Goal: Obtain resource: Download file/media

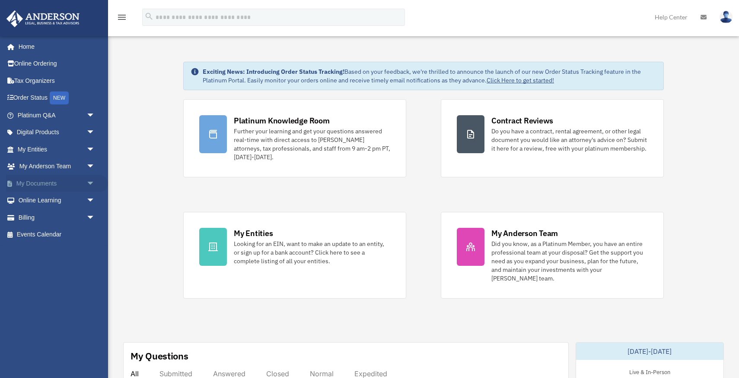
click at [89, 184] on span "arrow_drop_down" at bounding box center [94, 184] width 17 height 18
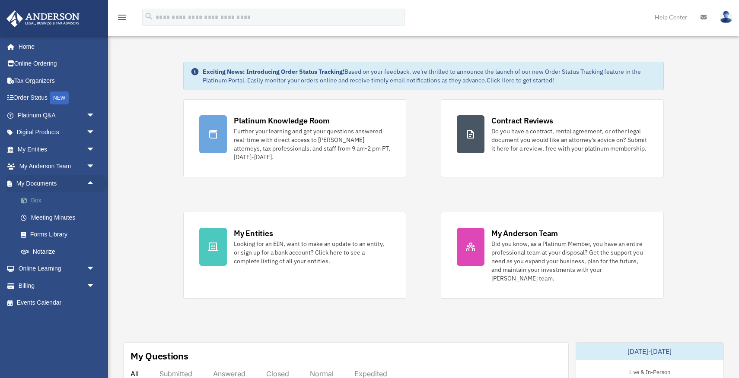
click at [39, 200] on link "Box" at bounding box center [60, 200] width 96 height 17
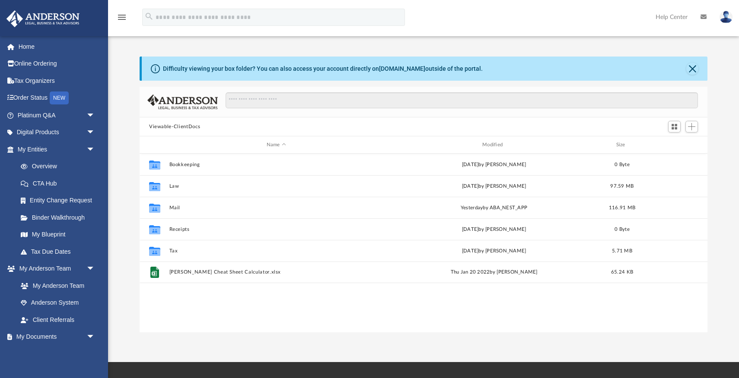
scroll to position [196, 568]
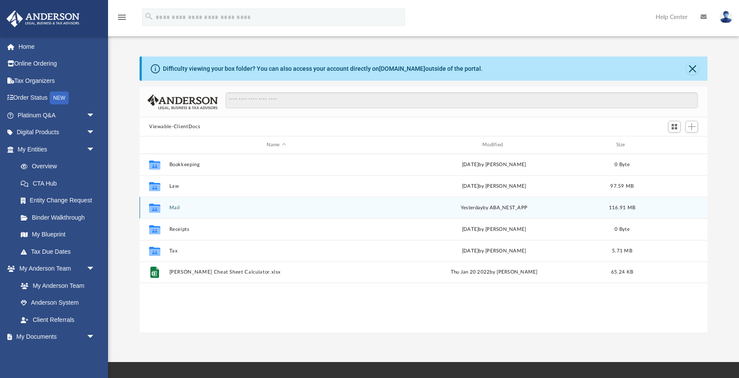
click at [175, 209] on button "Mail" at bounding box center [276, 208] width 214 height 6
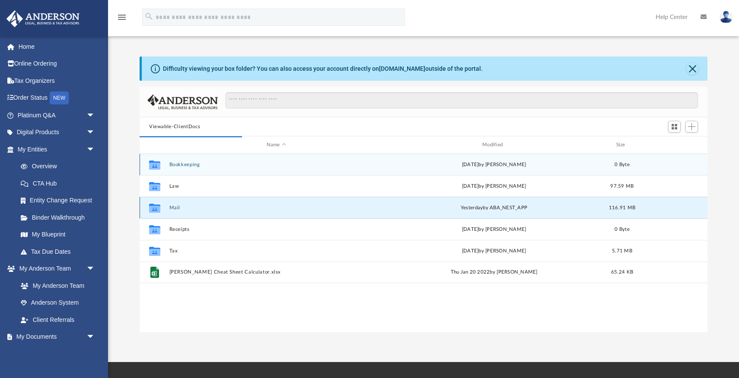
scroll to position [0, 0]
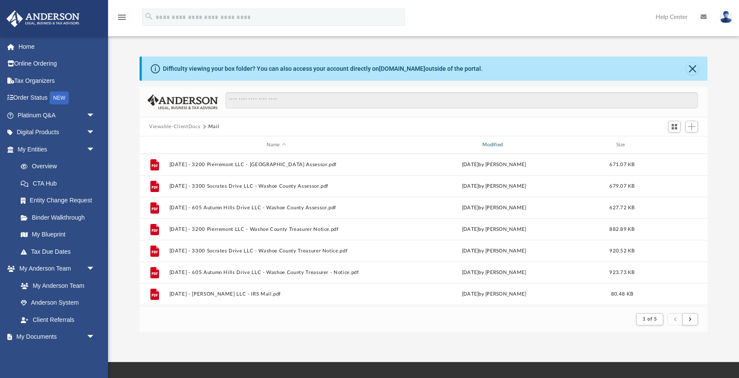
click at [492, 146] on div "Modified" at bounding box center [494, 145] width 214 height 8
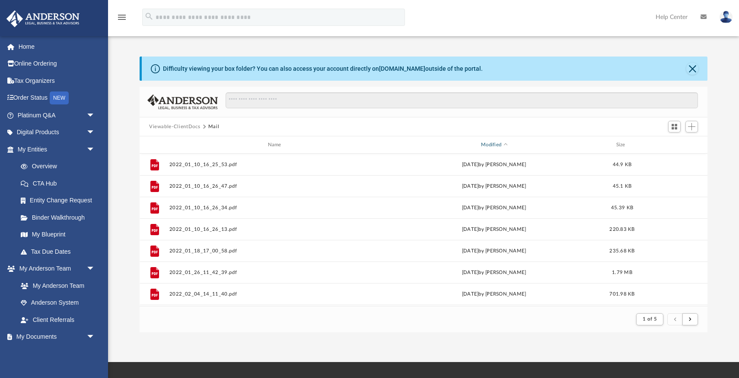
click at [492, 146] on div "Modified" at bounding box center [494, 145] width 214 height 8
click at [505, 144] on span "Modified" at bounding box center [504, 144] width 3 height 3
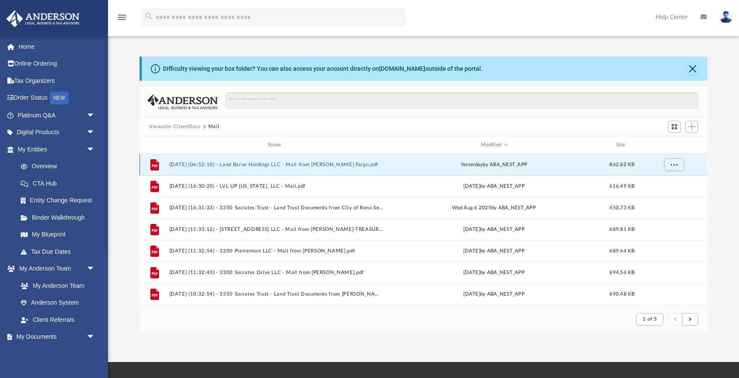
click at [273, 164] on button "[DATE] (06:52:10) - Land Baron Holdings LLC - Mail from [PERSON_NAME] Fargo.pdf" at bounding box center [276, 165] width 214 height 6
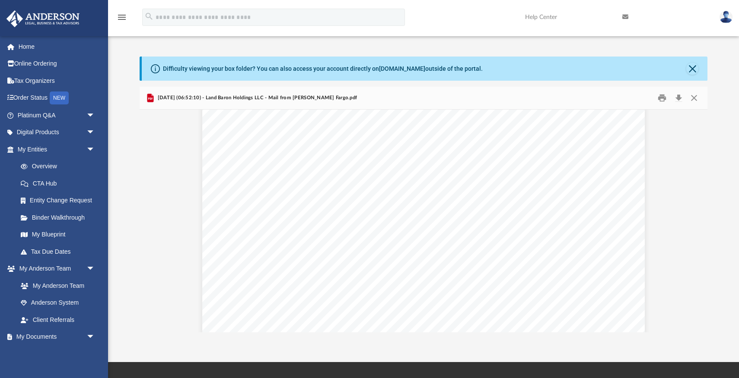
scroll to position [0, 0]
click at [691, 68] on button "Close" at bounding box center [692, 69] width 12 height 12
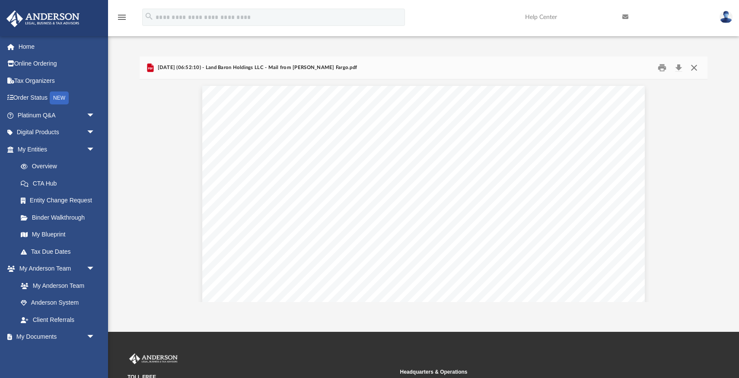
click at [694, 66] on button "Close" at bounding box center [694, 67] width 16 height 13
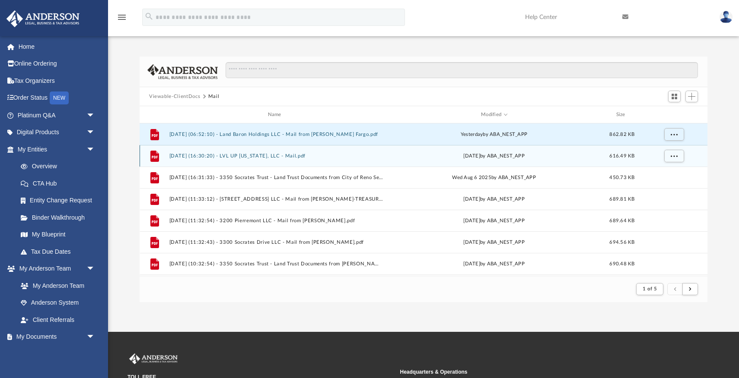
click at [263, 156] on button "[DATE] (16:30:20) - LVL UP [US_STATE], LLC - Mail.pdf" at bounding box center [276, 156] width 214 height 6
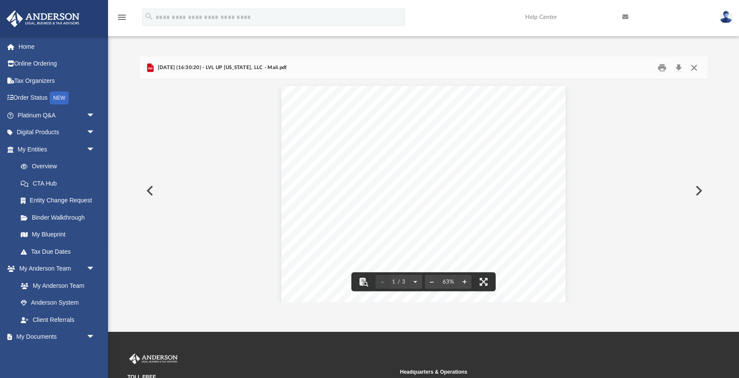
click at [694, 70] on button "Close" at bounding box center [694, 67] width 16 height 13
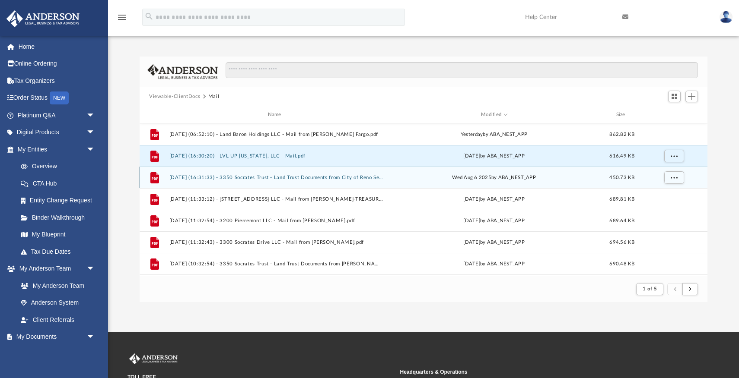
click at [337, 178] on button "[DATE] (16:31:33) - 3350 Socrates Trust - Land Trust Documents from City of Ren…" at bounding box center [276, 178] width 214 height 6
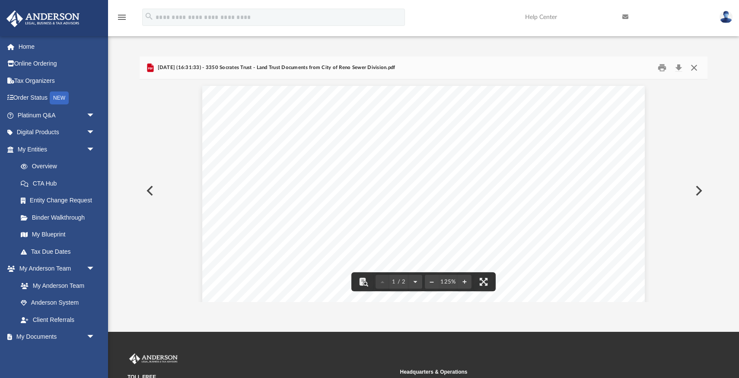
click at [694, 68] on button "Close" at bounding box center [694, 67] width 16 height 13
